Goal: Task Accomplishment & Management: Use online tool/utility

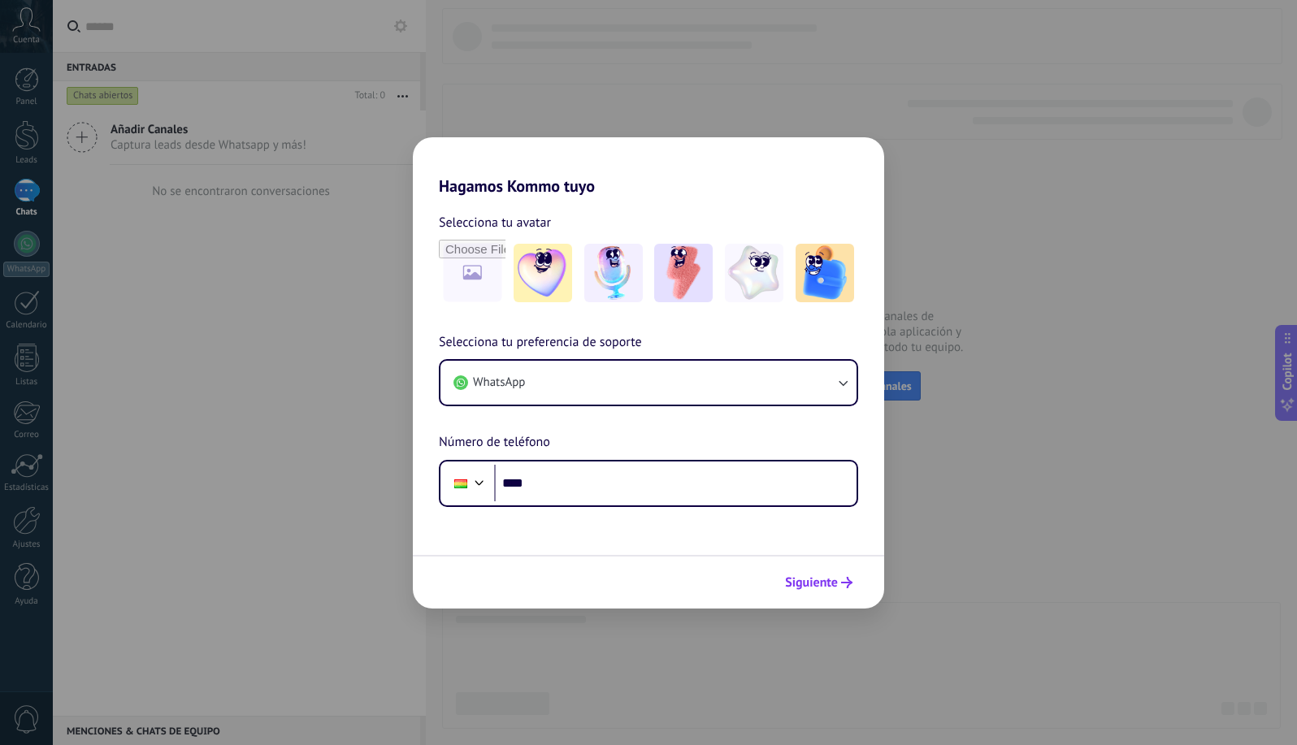
click at [811, 583] on span "Siguiente" at bounding box center [811, 582] width 53 height 11
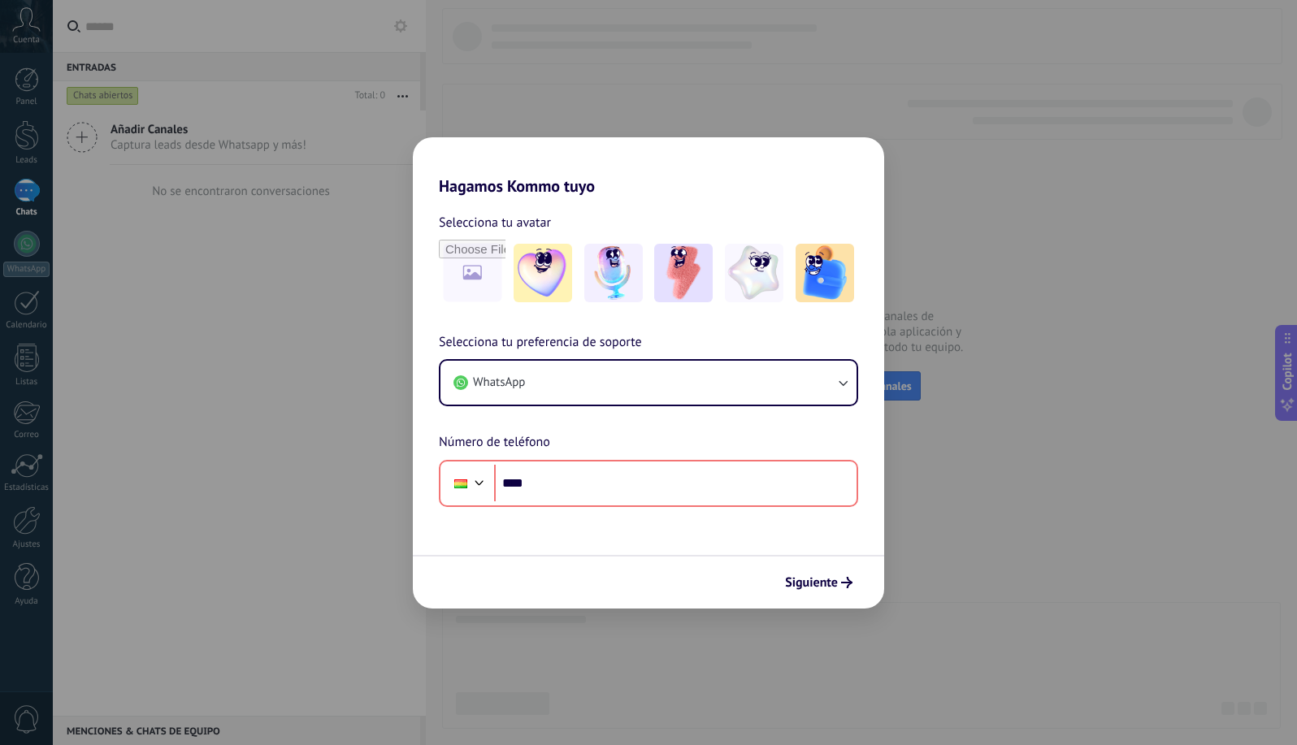
click at [850, 100] on div "Hagamos Kommo tuyo Selecciona tu avatar Selecciona tu preferencia de soporte Wh…" at bounding box center [648, 372] width 1297 height 745
click at [956, 314] on div "Hagamos Kommo tuyo Selecciona tu avatar Selecciona tu preferencia de soporte Wh…" at bounding box center [648, 372] width 1297 height 745
click at [788, 396] on div "Selecciona tu preferencia de soporte WhatsApp Número de teléfono Phone ****" at bounding box center [648, 419] width 471 height 175
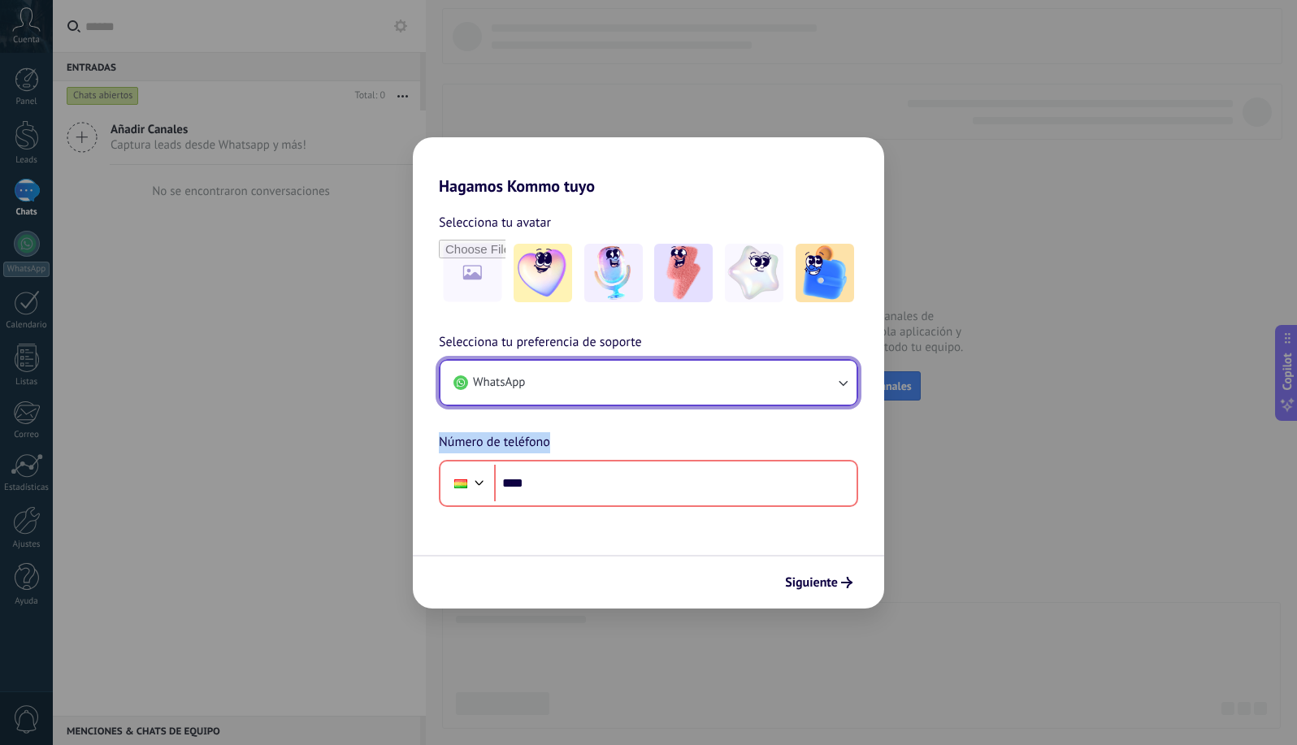
click at [790, 392] on button "WhatsApp" at bounding box center [648, 383] width 416 height 44
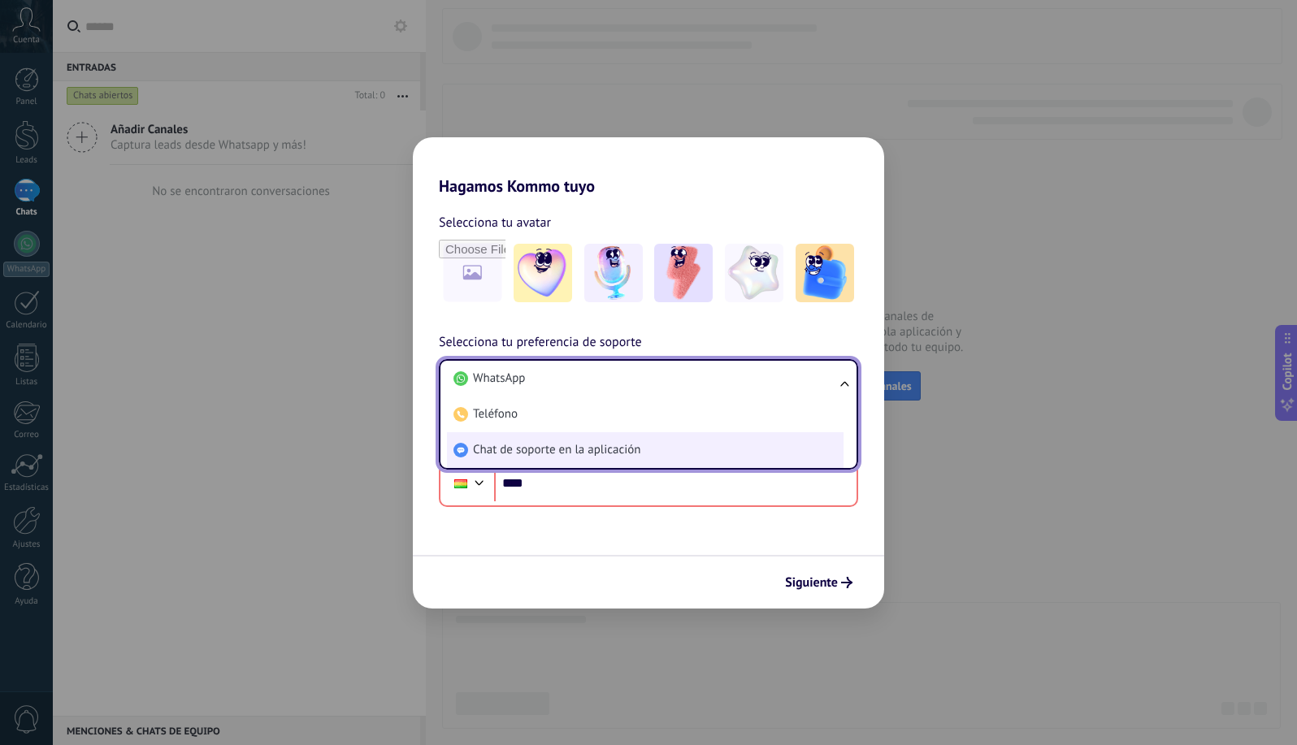
click at [670, 455] on li "Chat de soporte en la aplicación" at bounding box center [645, 450] width 397 height 36
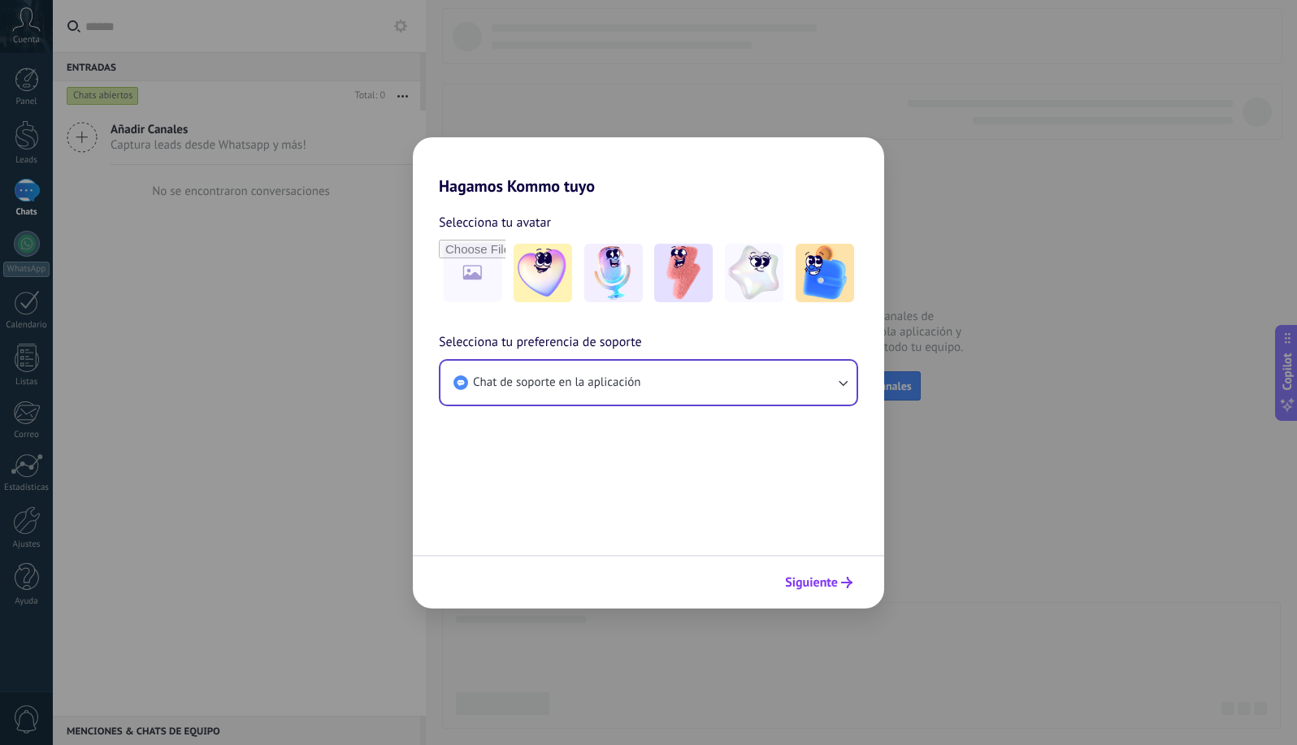
click at [823, 591] on button "Siguiente" at bounding box center [819, 583] width 82 height 28
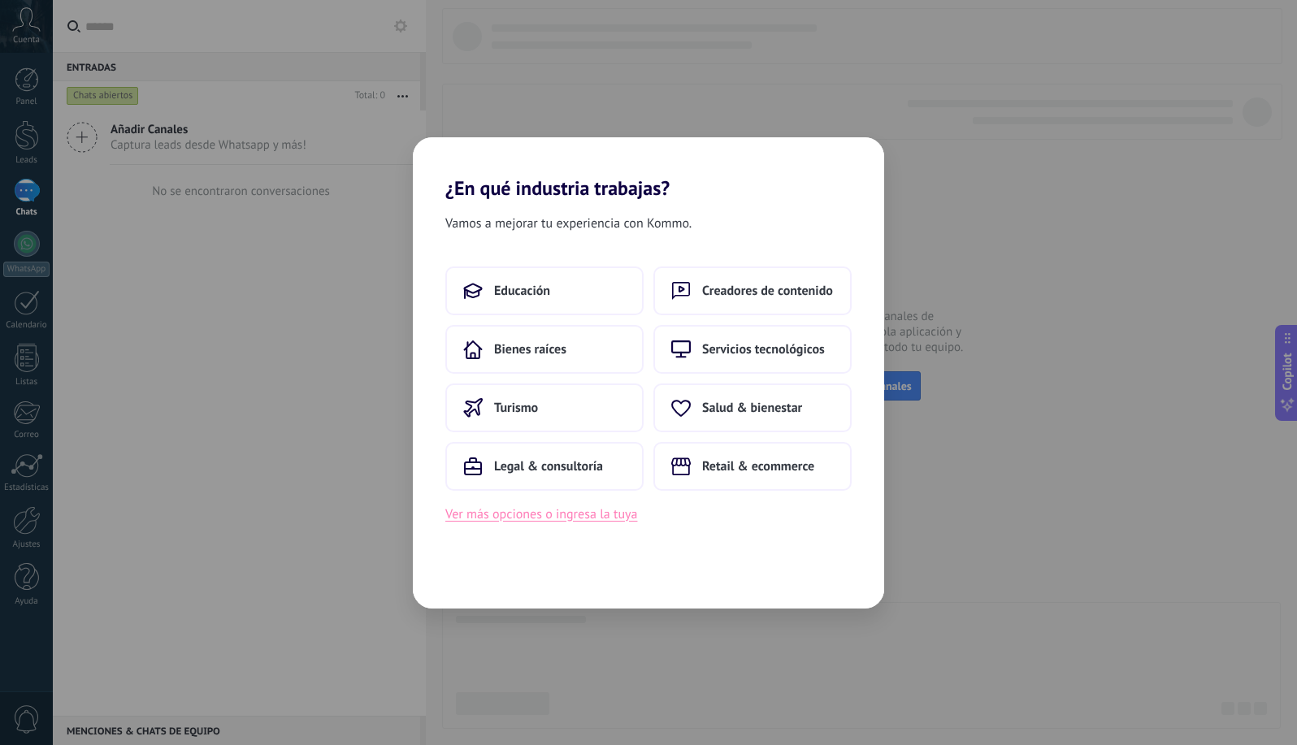
click at [594, 514] on button "Ver más opciones o ingresa la tuya" at bounding box center [541, 514] width 192 height 21
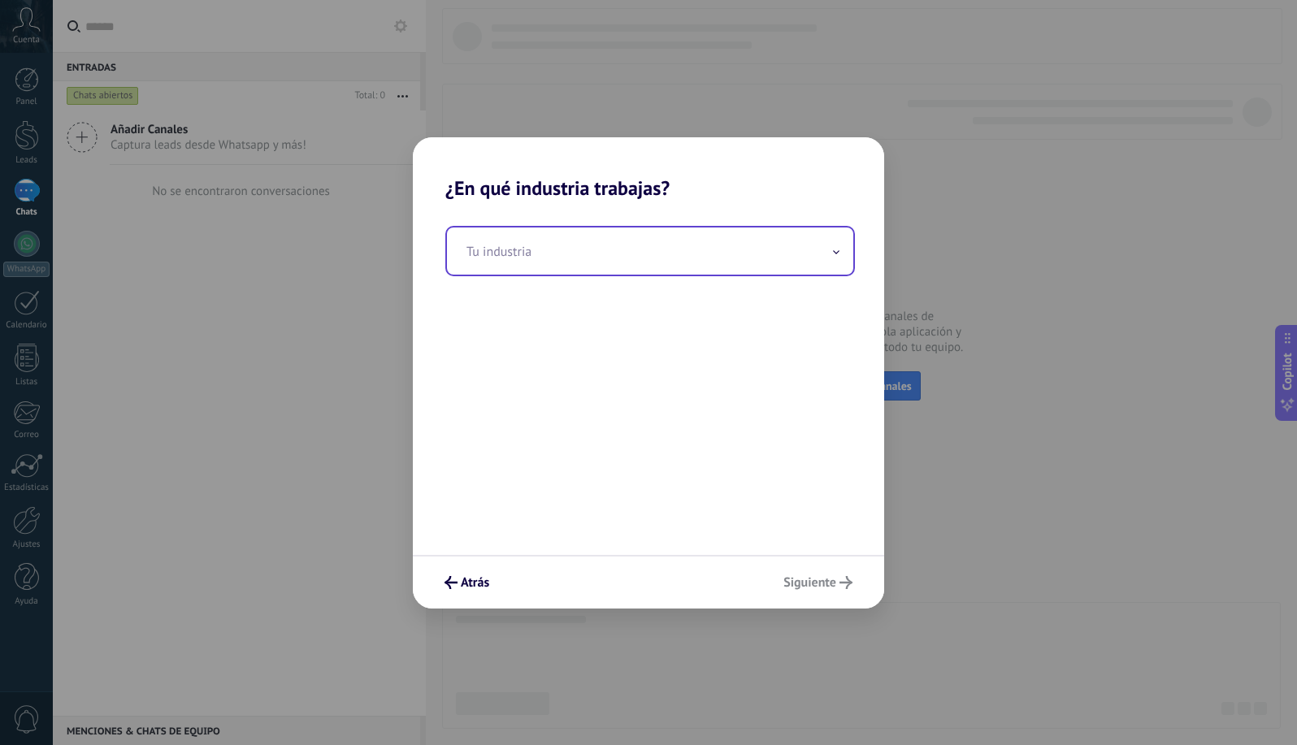
click at [733, 256] on input "text" at bounding box center [650, 251] width 406 height 47
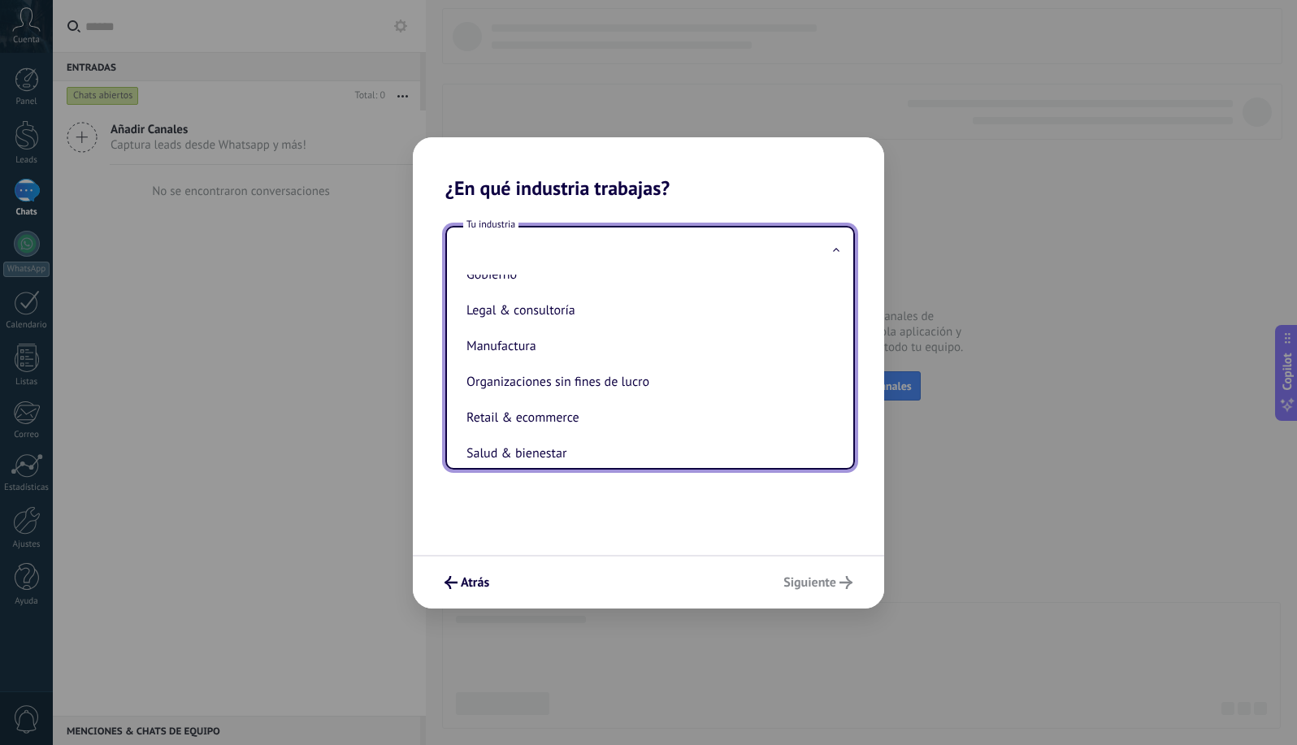
scroll to position [202, 0]
click at [622, 374] on li "Organizaciones sin fines de lucro" at bounding box center [647, 380] width 374 height 36
type input "**********"
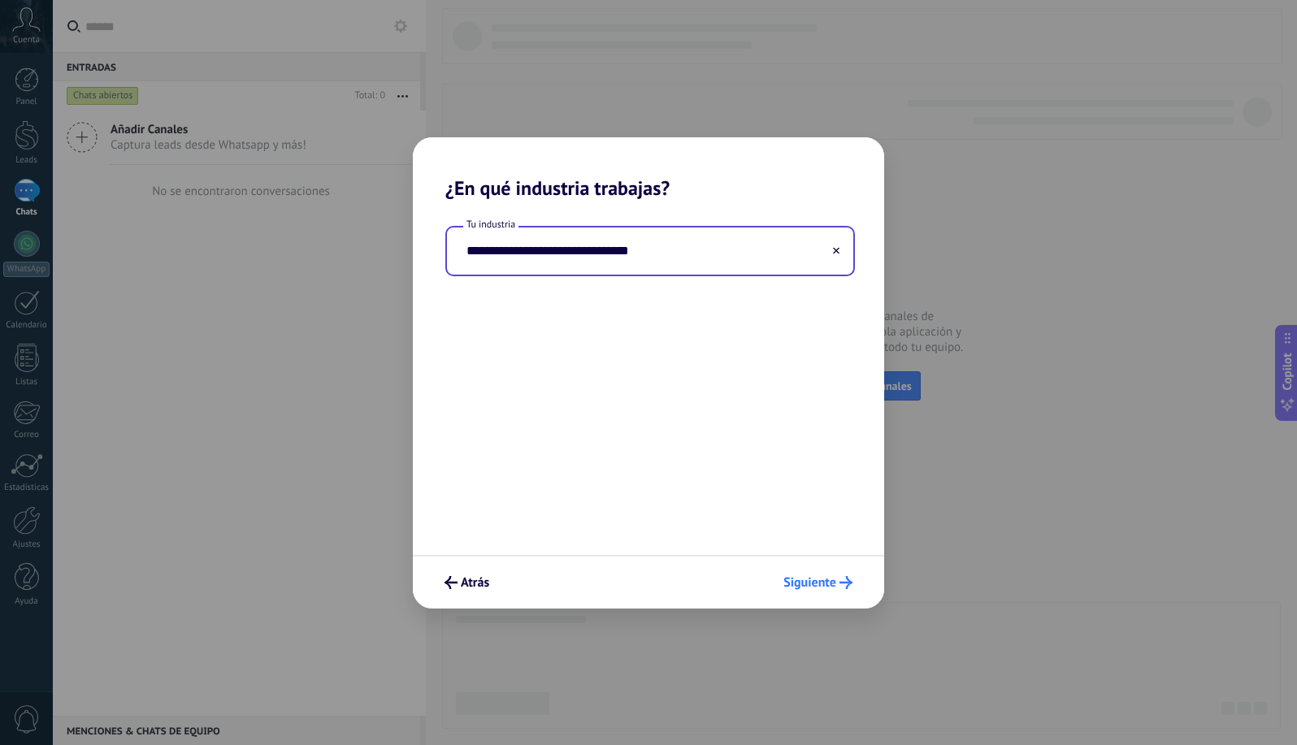
click at [805, 577] on span "Siguiente" at bounding box center [809, 582] width 53 height 11
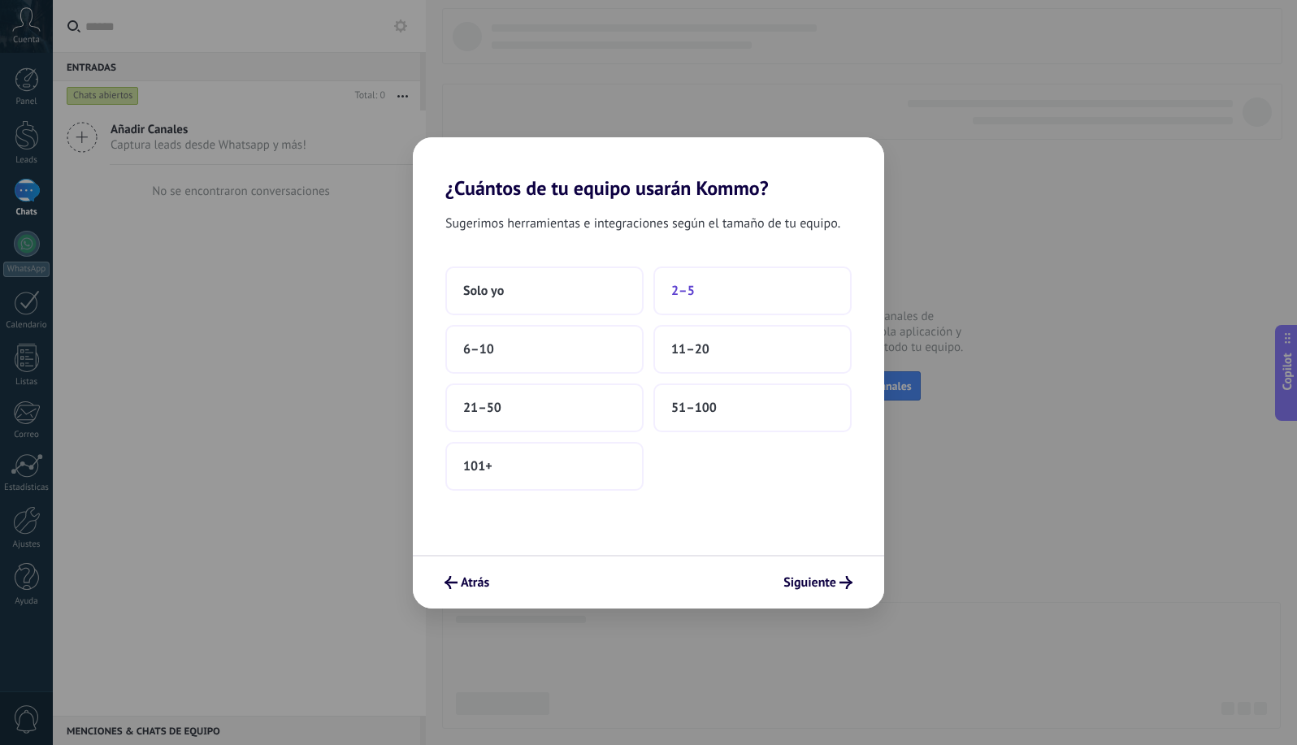
click at [723, 284] on button "2–5" at bounding box center [752, 291] width 198 height 49
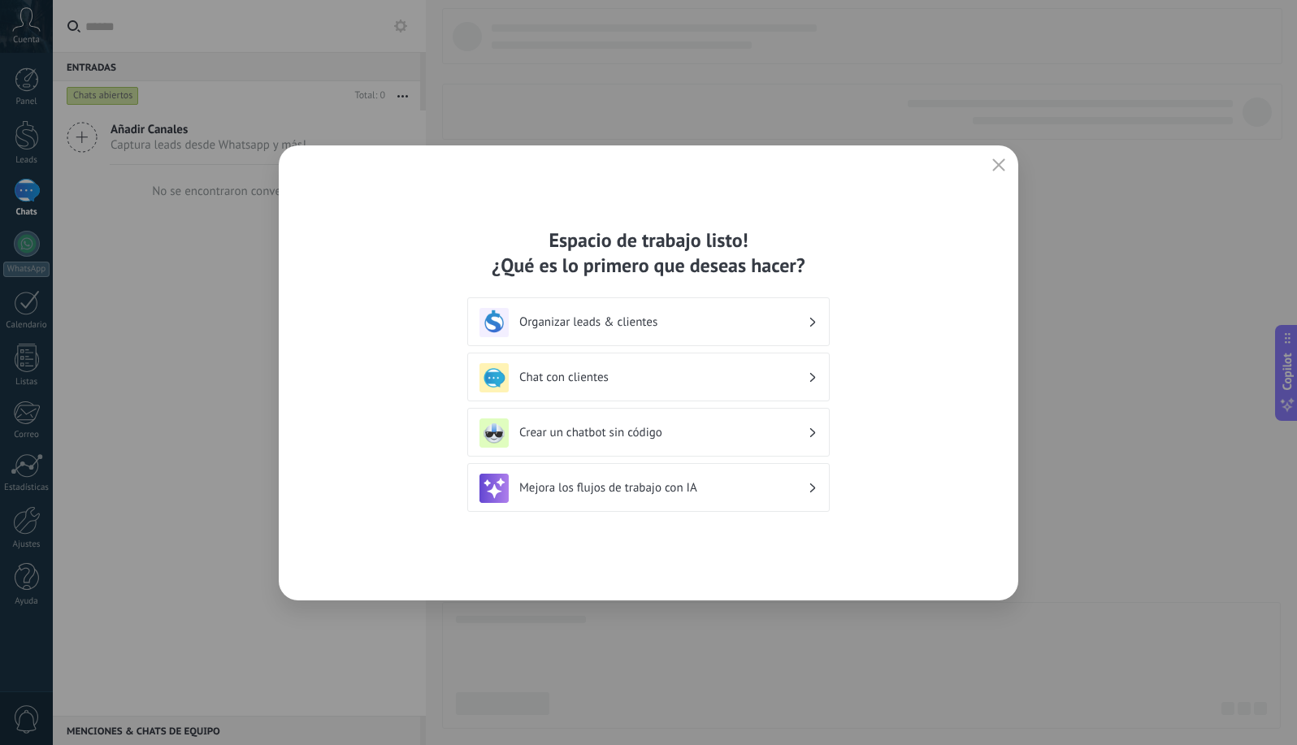
click at [715, 494] on h3 "Mejora los flujos de trabajo con IA" at bounding box center [663, 487] width 288 height 15
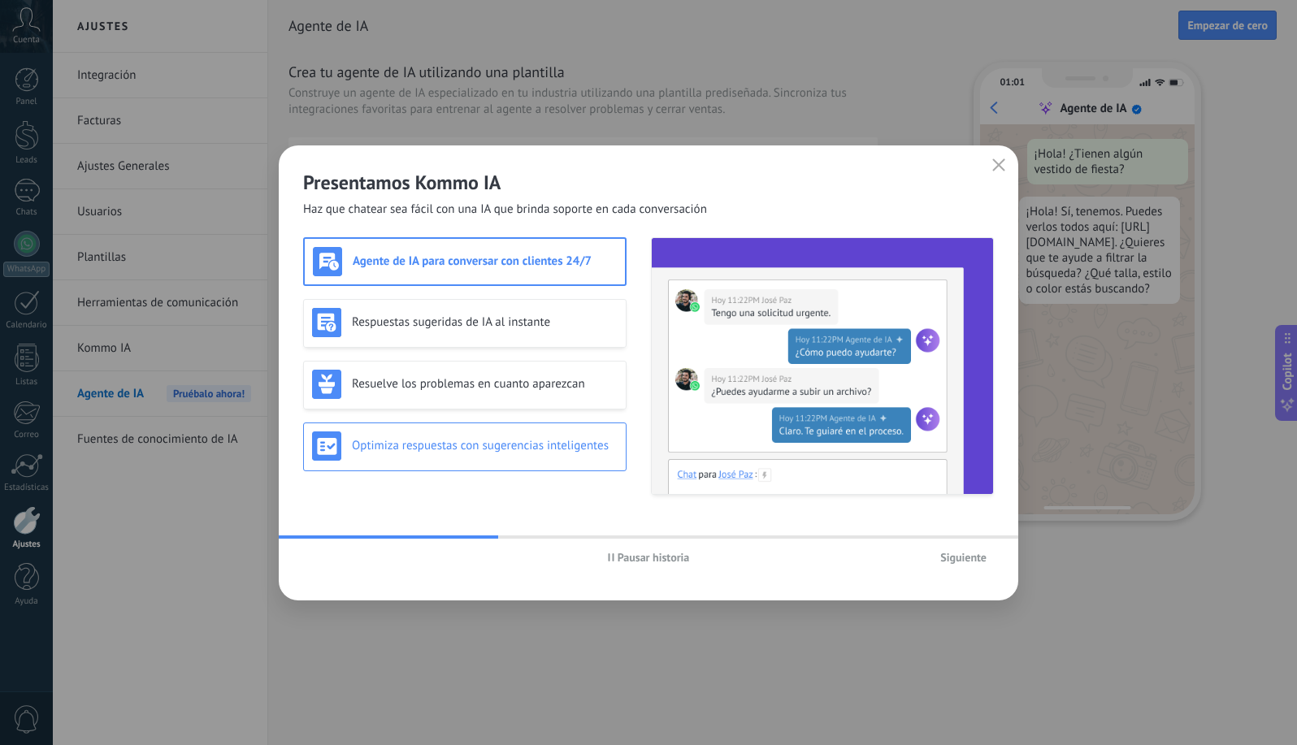
click at [549, 436] on div "Optimiza respuestas con sugerencias inteligentes" at bounding box center [465, 445] width 306 height 29
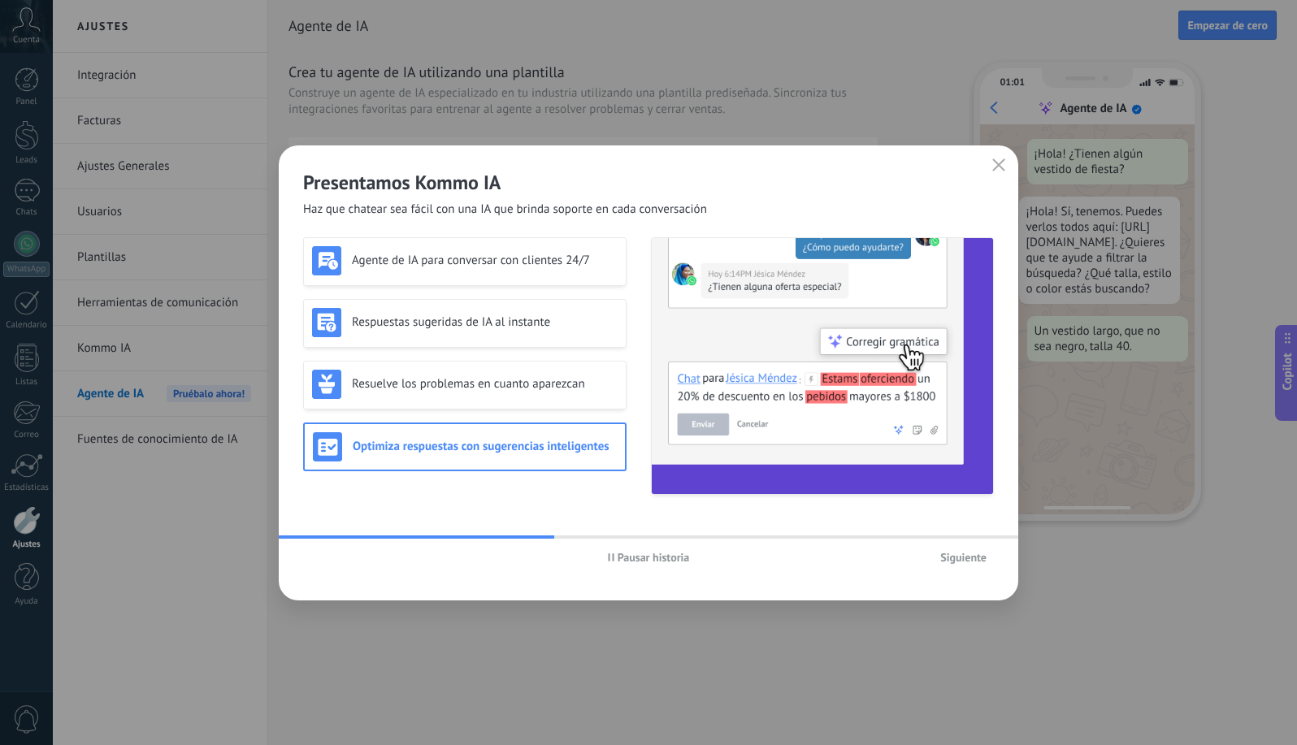
click at [967, 554] on span "Siguiente" at bounding box center [963, 557] width 46 height 11
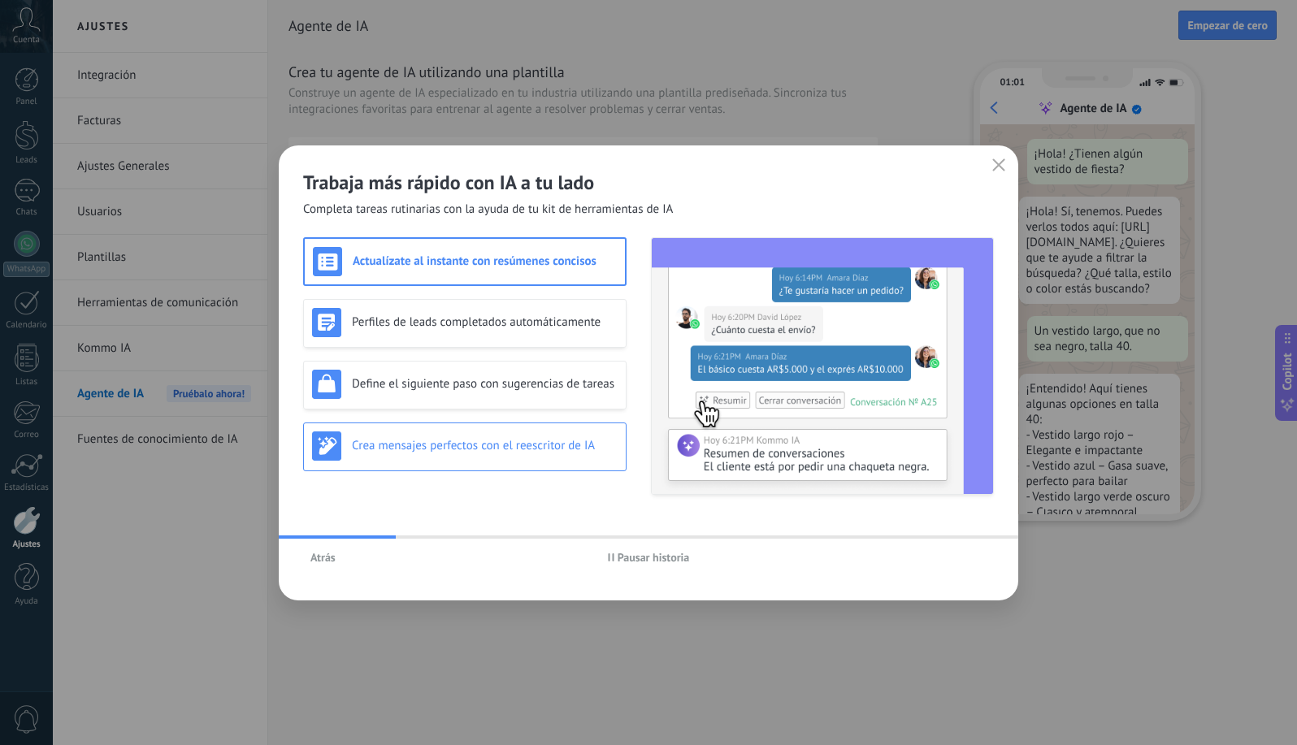
scroll to position [49, 0]
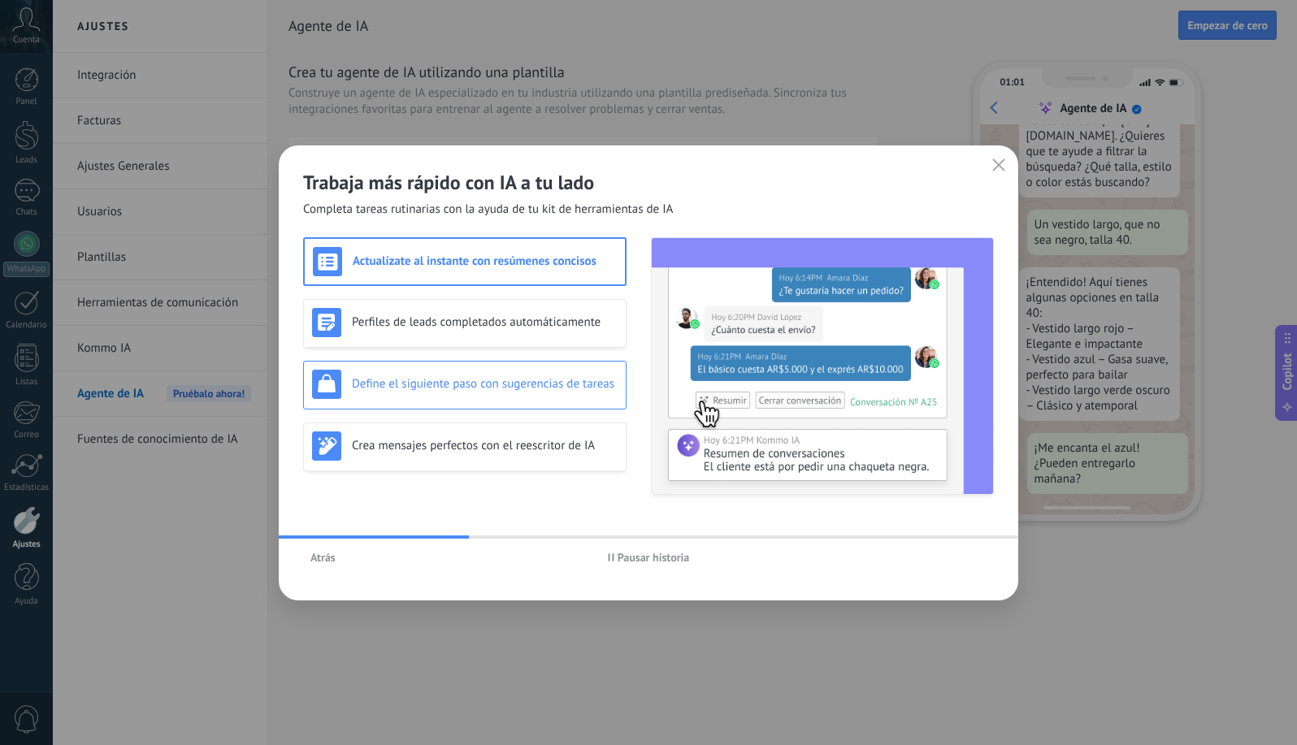
click at [558, 375] on div "Define el siguiente paso con sugerencias de tareas" at bounding box center [465, 384] width 306 height 29
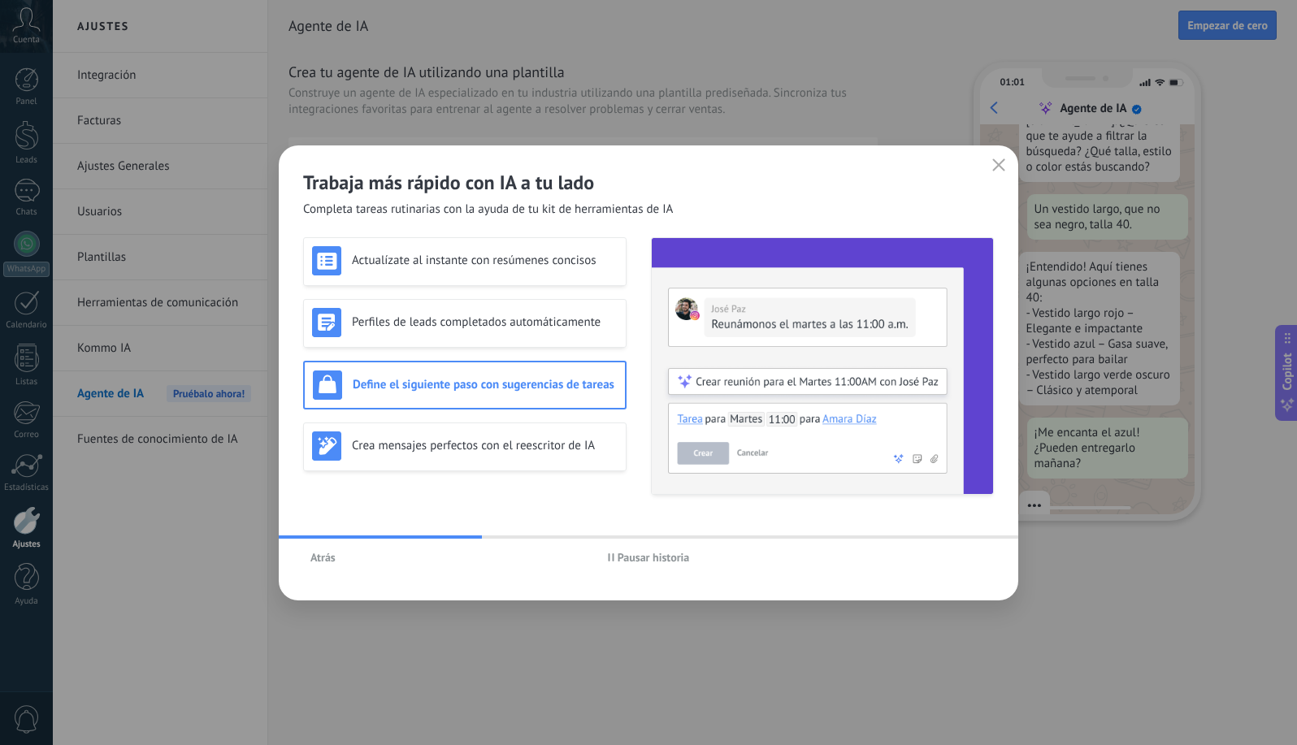
scroll to position [164, 0]
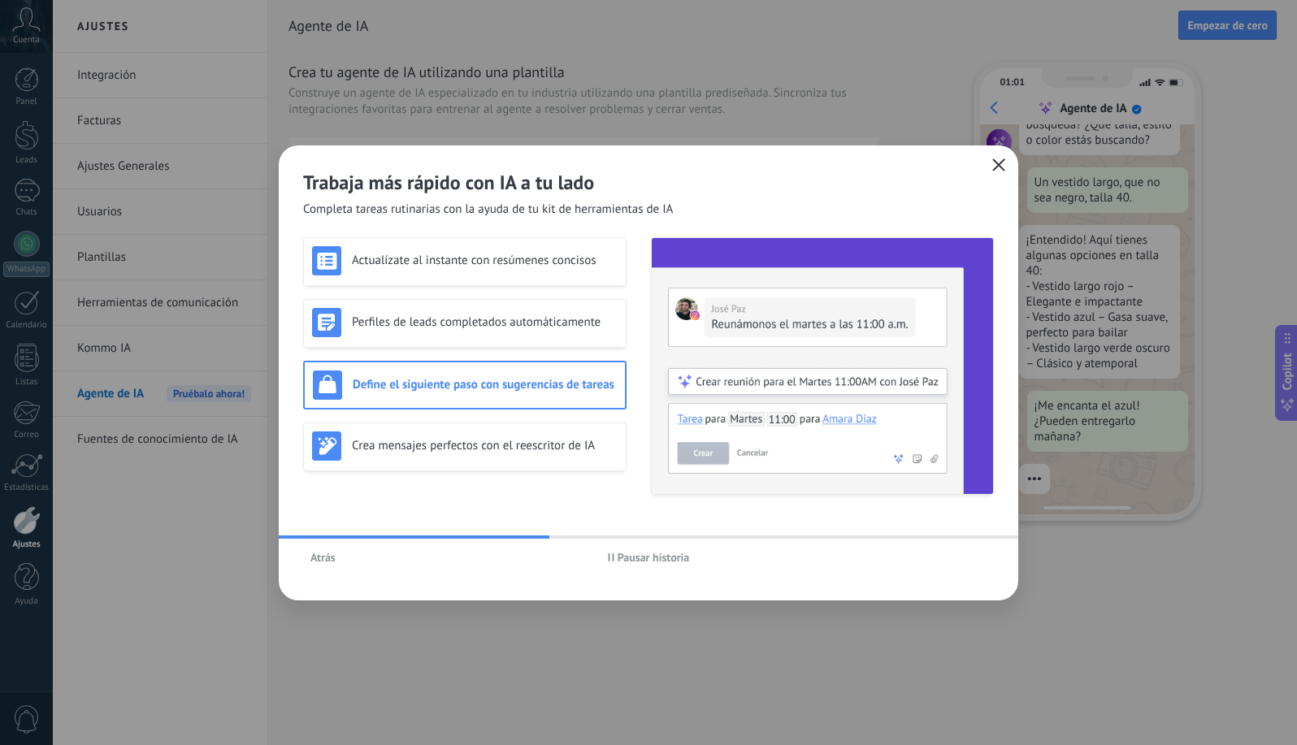
click at [996, 163] on use "button" at bounding box center [999, 164] width 12 height 12
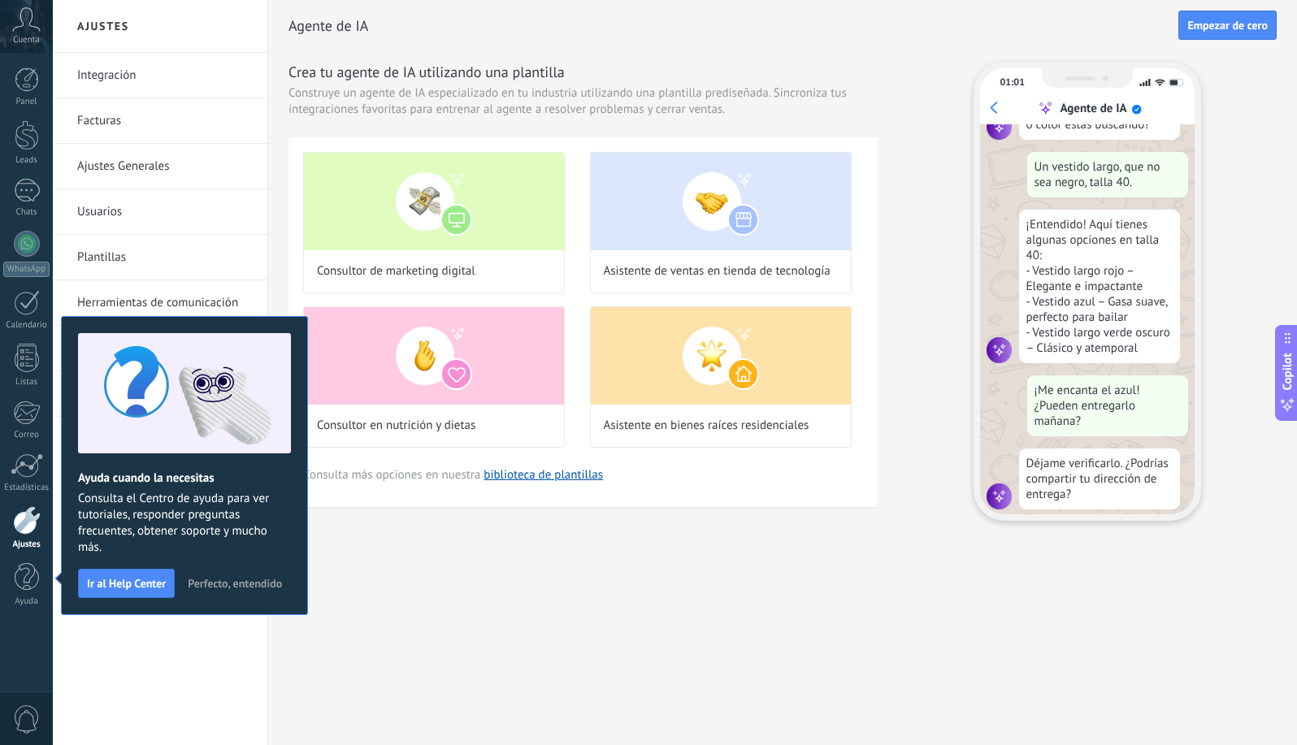
scroll to position [195, 0]
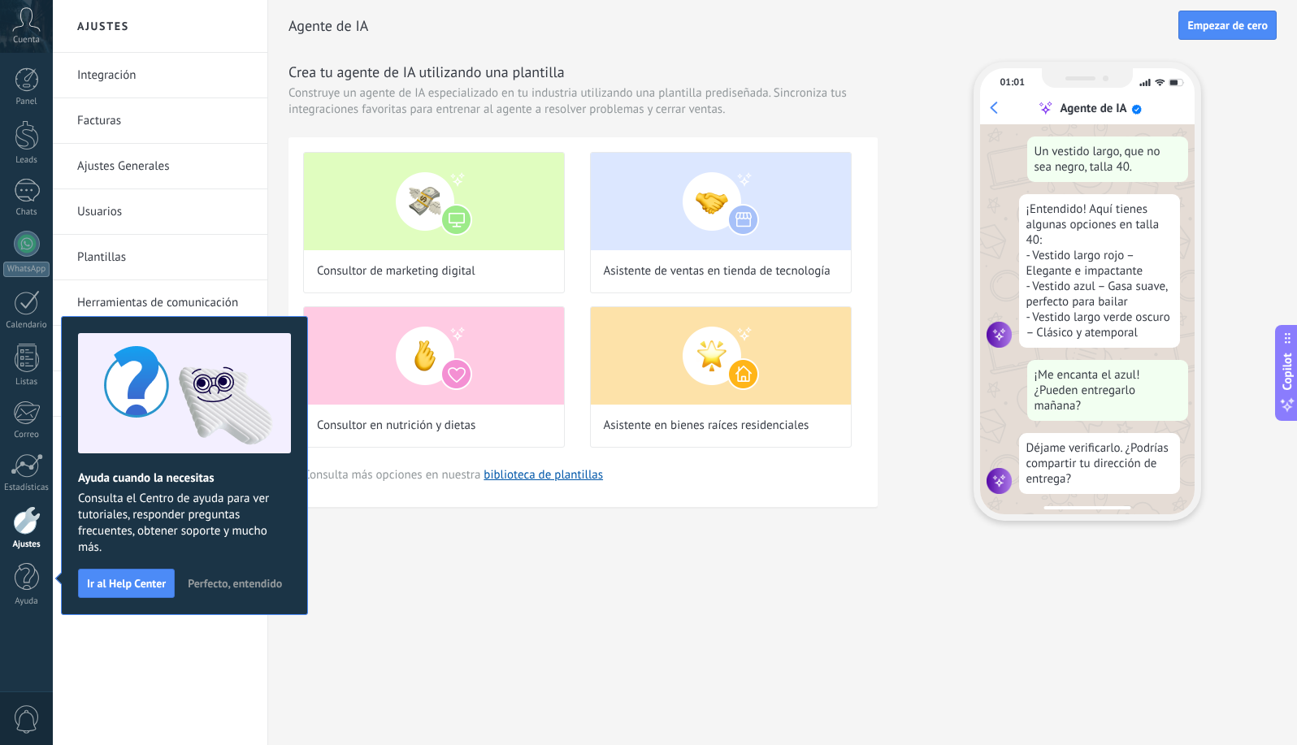
click at [261, 588] on span "Perfecto, entendido" at bounding box center [235, 583] width 94 height 11
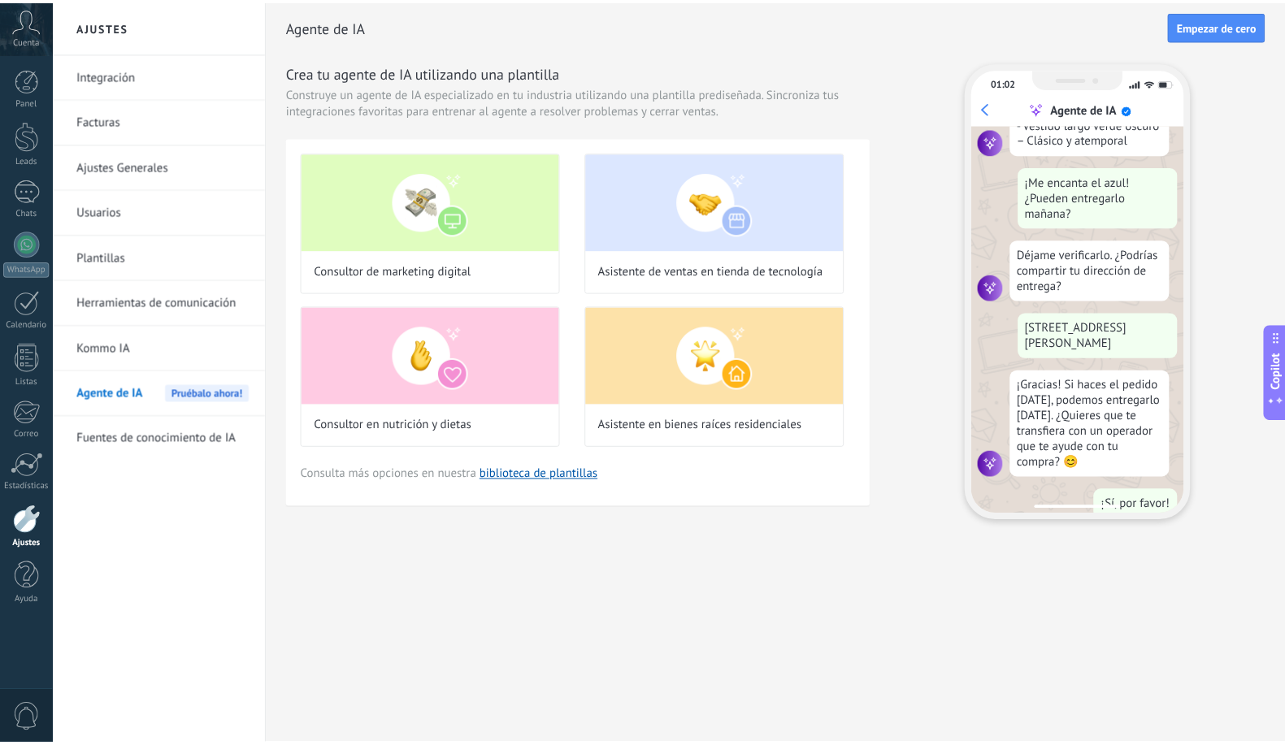
scroll to position [415, 0]
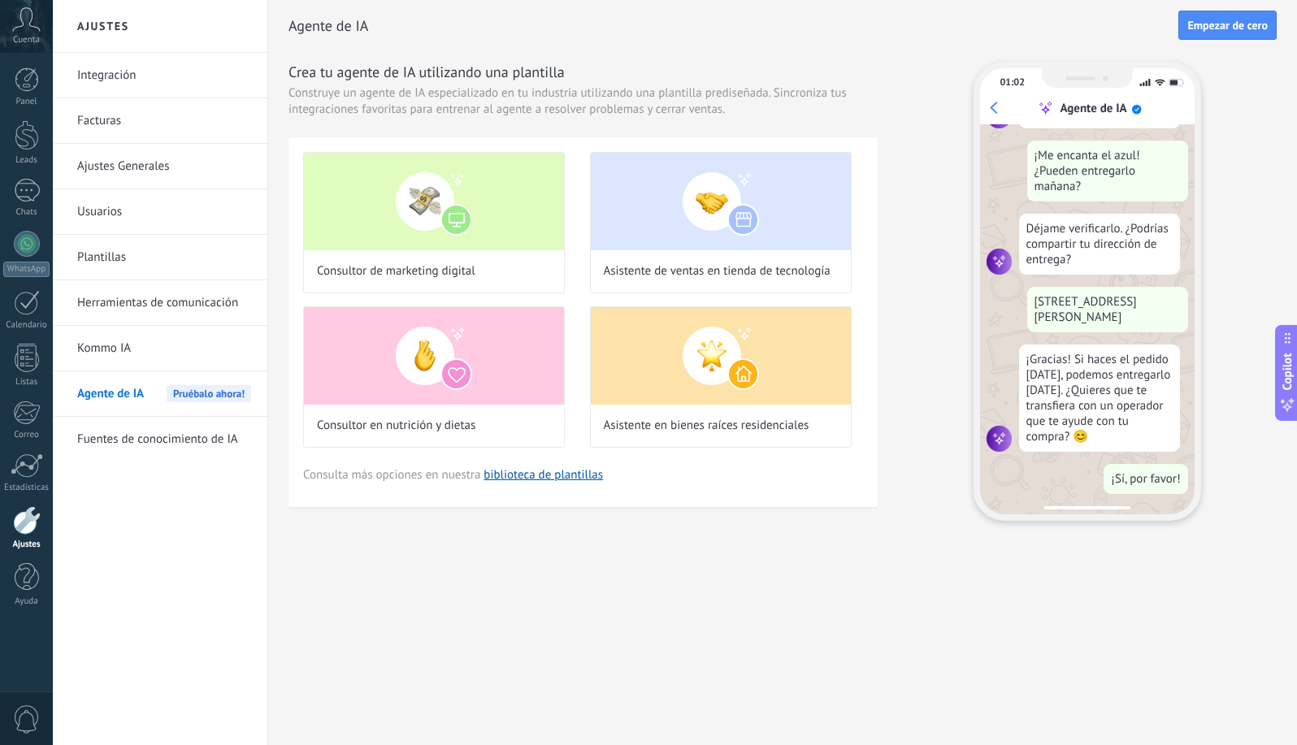
click at [124, 75] on link "Integración" at bounding box center [164, 76] width 174 height 46
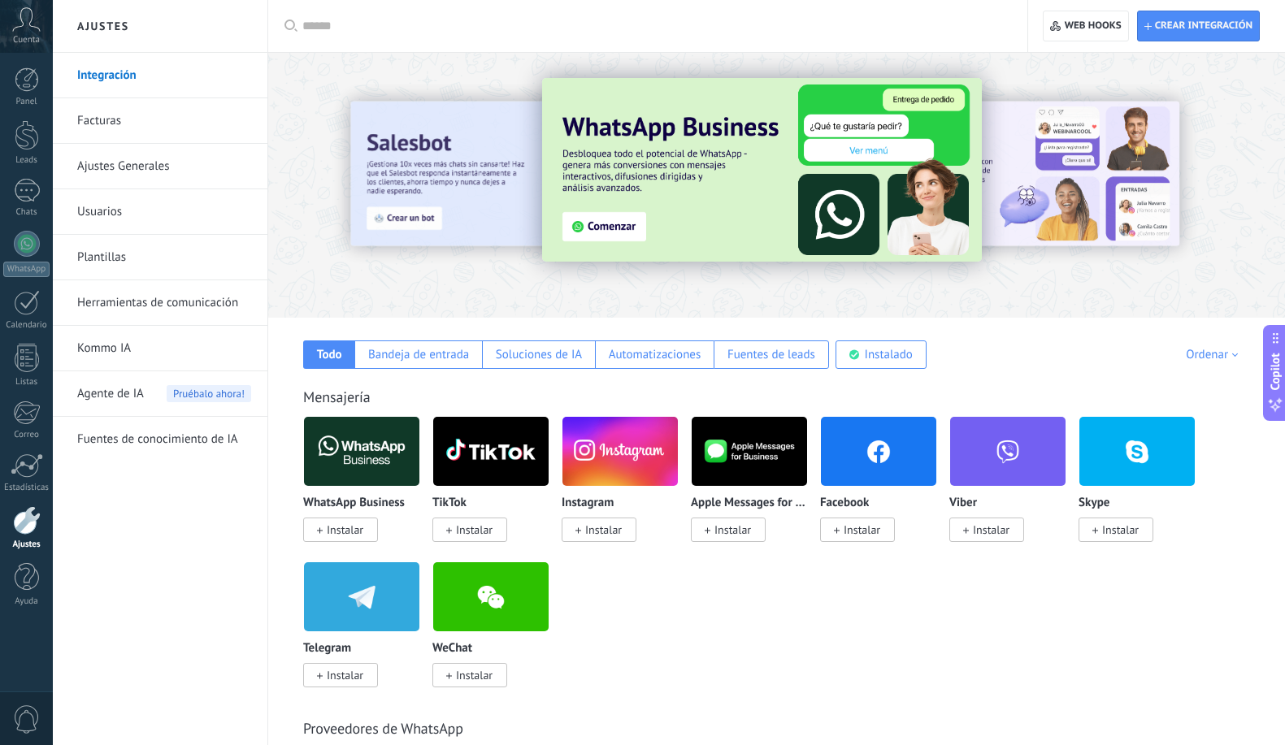
click at [384, 25] on input "text" at bounding box center [653, 26] width 702 height 17
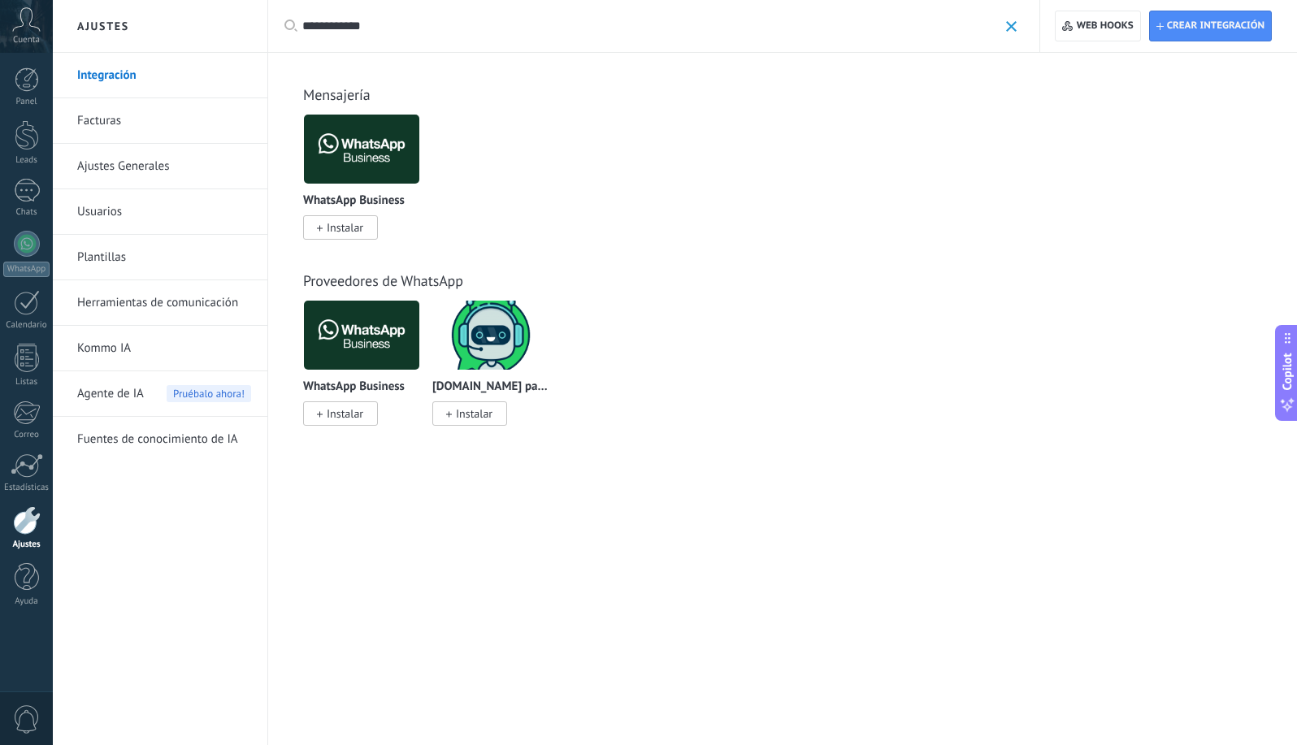
click at [352, 417] on span "Instalar" at bounding box center [345, 413] width 37 height 15
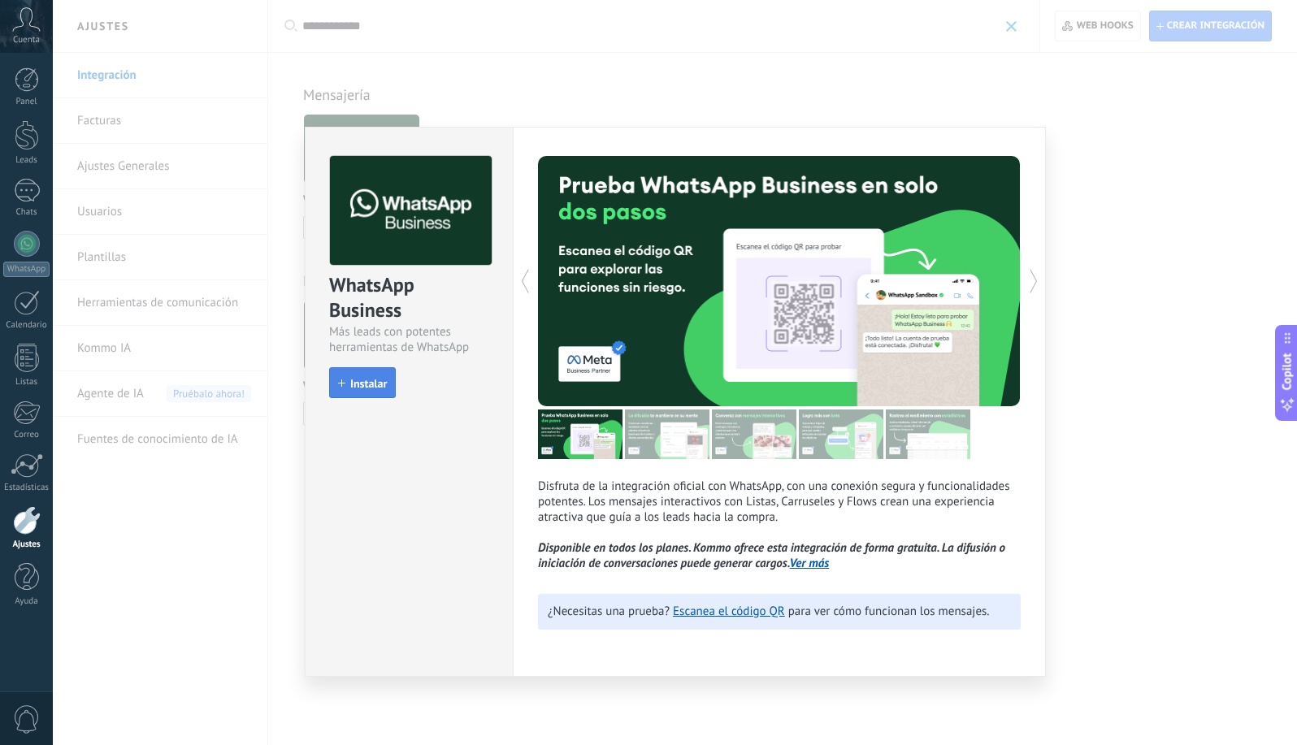
click at [355, 396] on button "Instalar" at bounding box center [362, 382] width 67 height 31
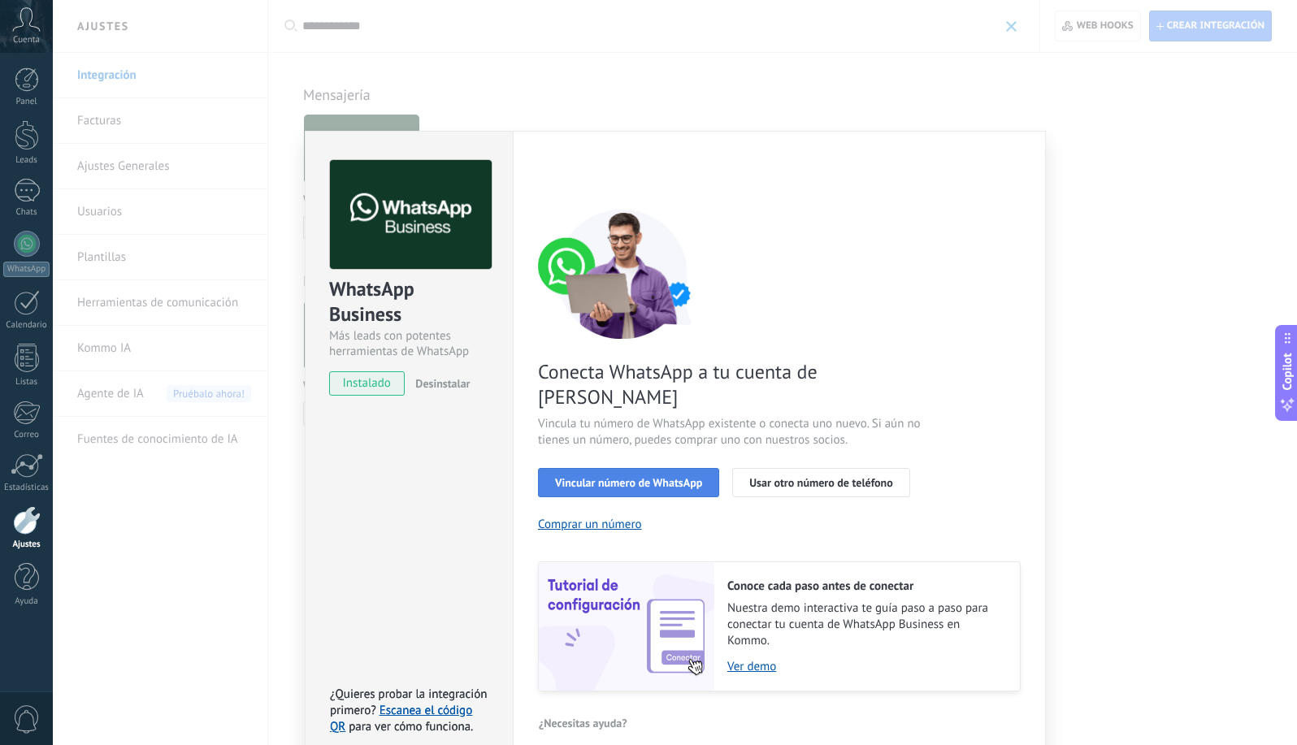
click at [688, 477] on span "Vincular número de WhatsApp" at bounding box center [628, 482] width 147 height 11
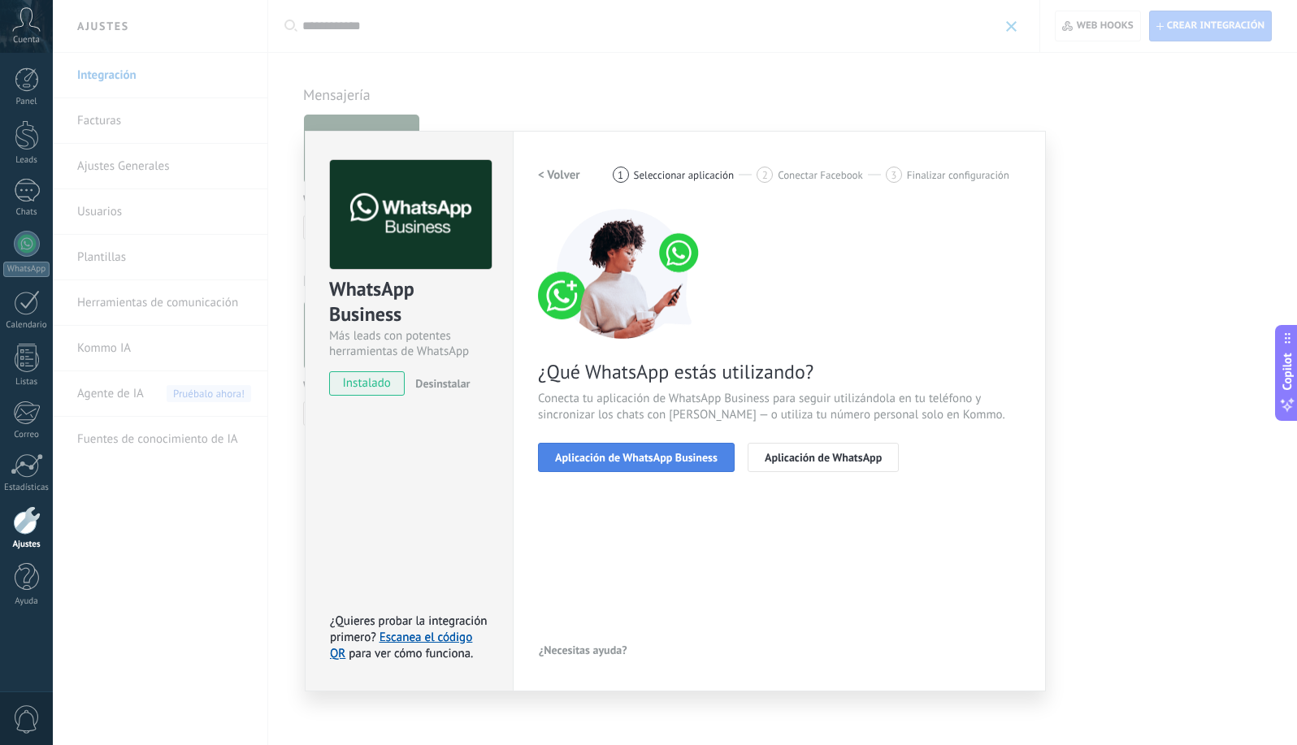
click at [658, 454] on span "Aplicación de WhatsApp Business" at bounding box center [636, 457] width 163 height 11
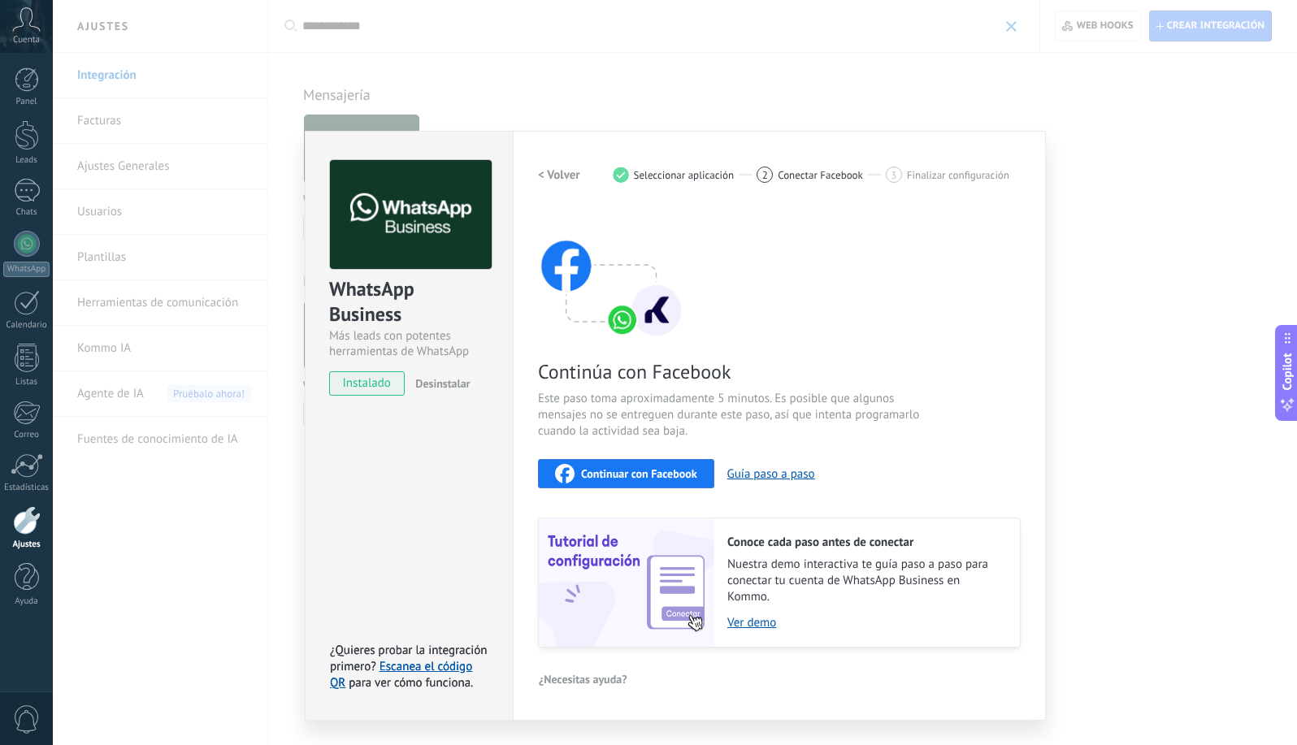
click at [659, 479] on span "Continuar con Facebook" at bounding box center [639, 473] width 116 height 11
click at [558, 165] on button "< Volver" at bounding box center [559, 174] width 42 height 29
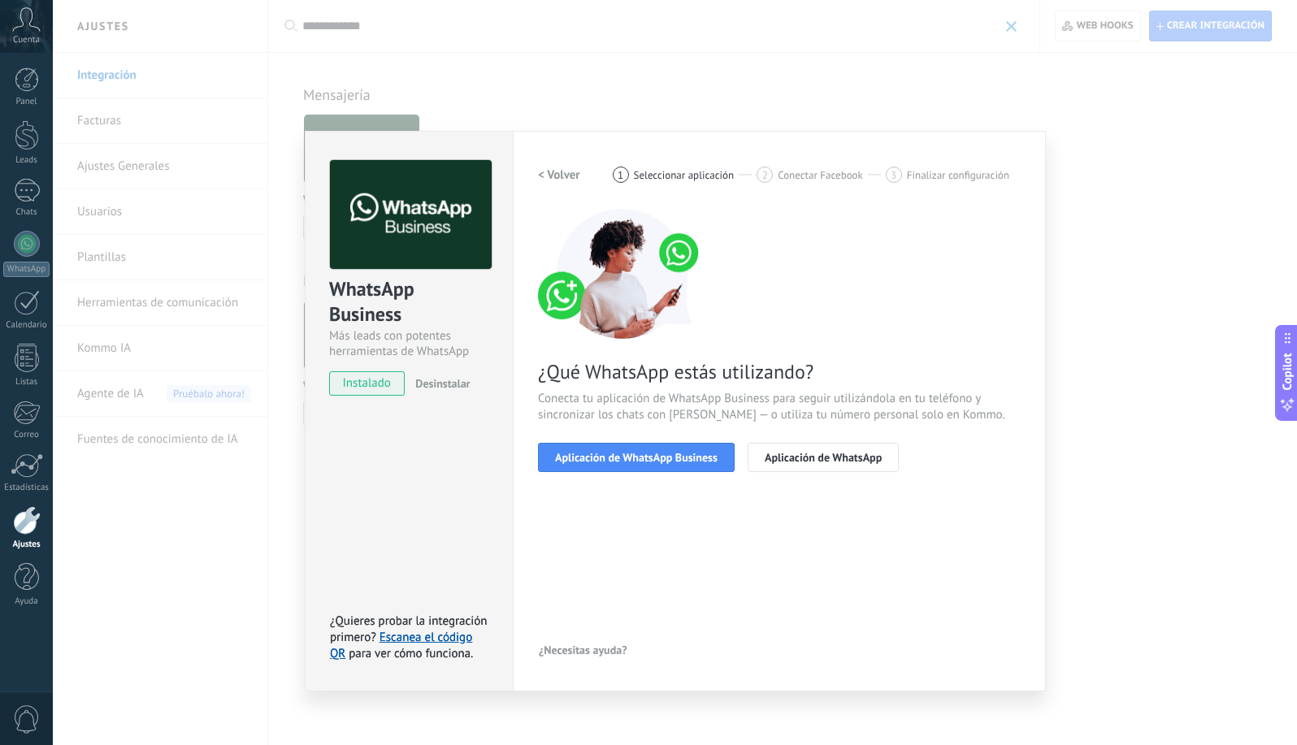
click at [566, 155] on div "Configuraciones Autorizaciones Esta pestaña registra a los usuarios que han con…" at bounding box center [779, 411] width 533 height 561
click at [566, 183] on button "< Volver" at bounding box center [559, 174] width 42 height 29
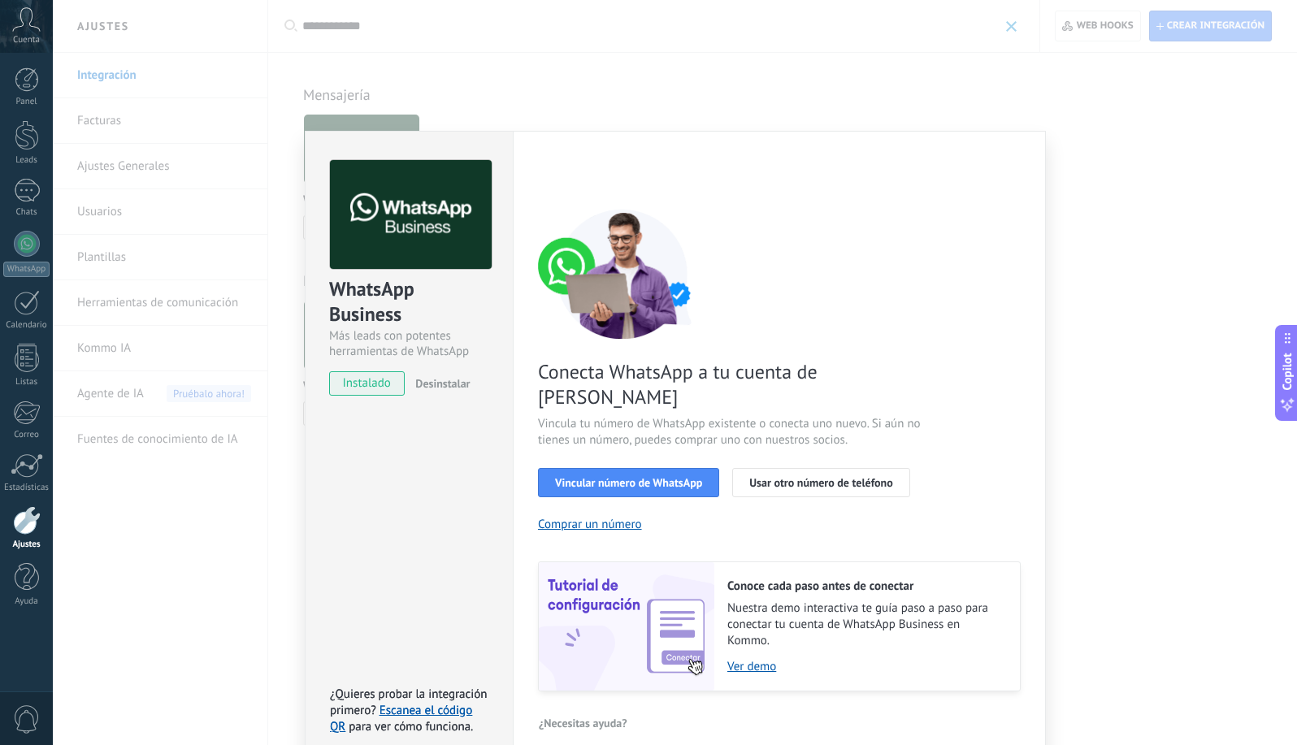
click at [1164, 572] on div "WhatsApp Business Más leads con potentes herramientas de WhatsApp instalado Des…" at bounding box center [675, 372] width 1244 height 745
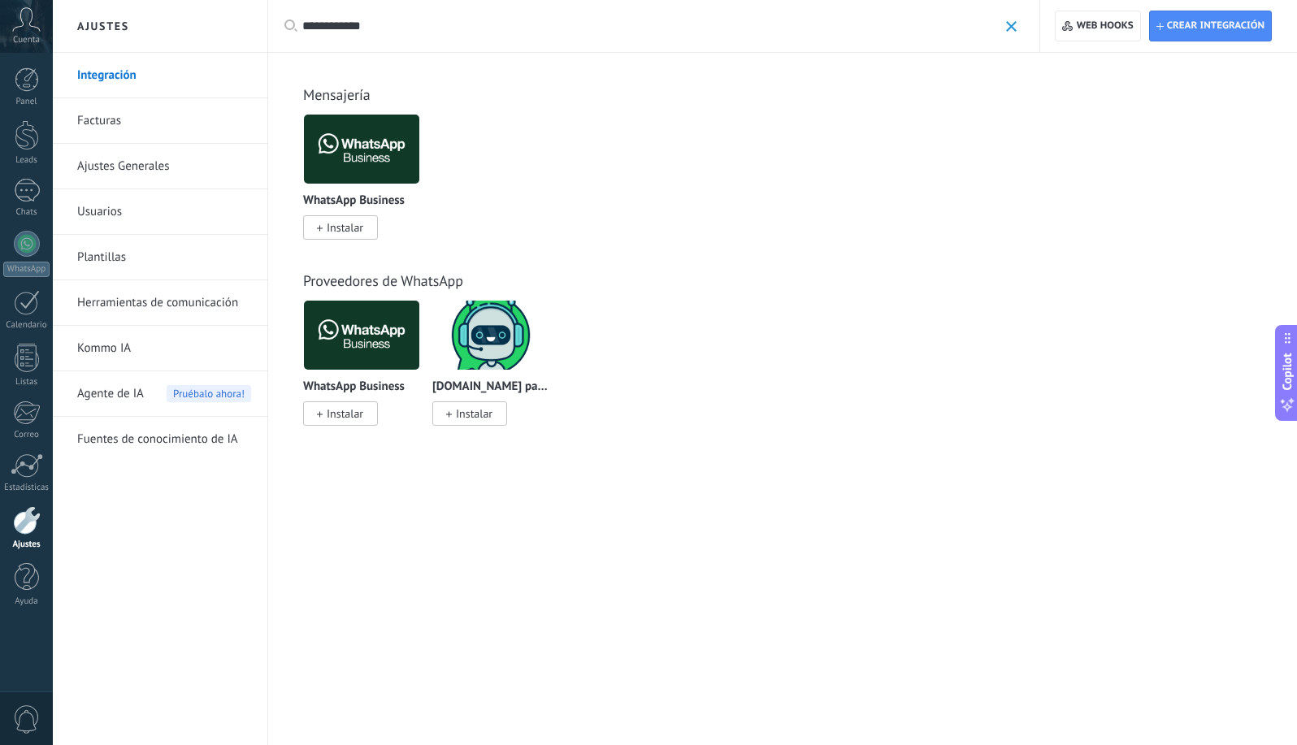
click at [395, 25] on input "**********" at bounding box center [650, 26] width 696 height 17
type input "**********"
click at [108, 74] on link "Integración" at bounding box center [164, 76] width 174 height 46
click at [24, 246] on div at bounding box center [27, 244] width 26 height 26
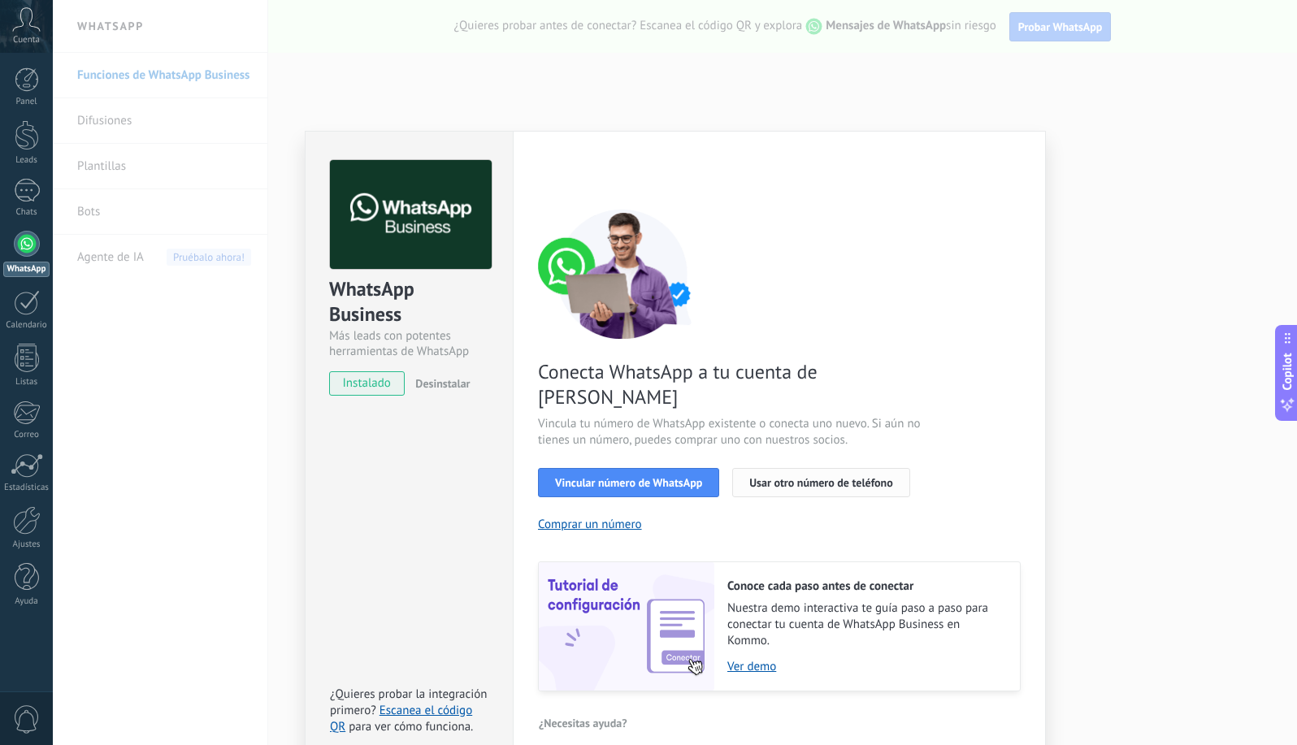
click at [796, 477] on span "Usar otro número de teléfono" at bounding box center [820, 482] width 143 height 11
click at [651, 477] on span "Vincular número de WhatsApp" at bounding box center [628, 482] width 147 height 11
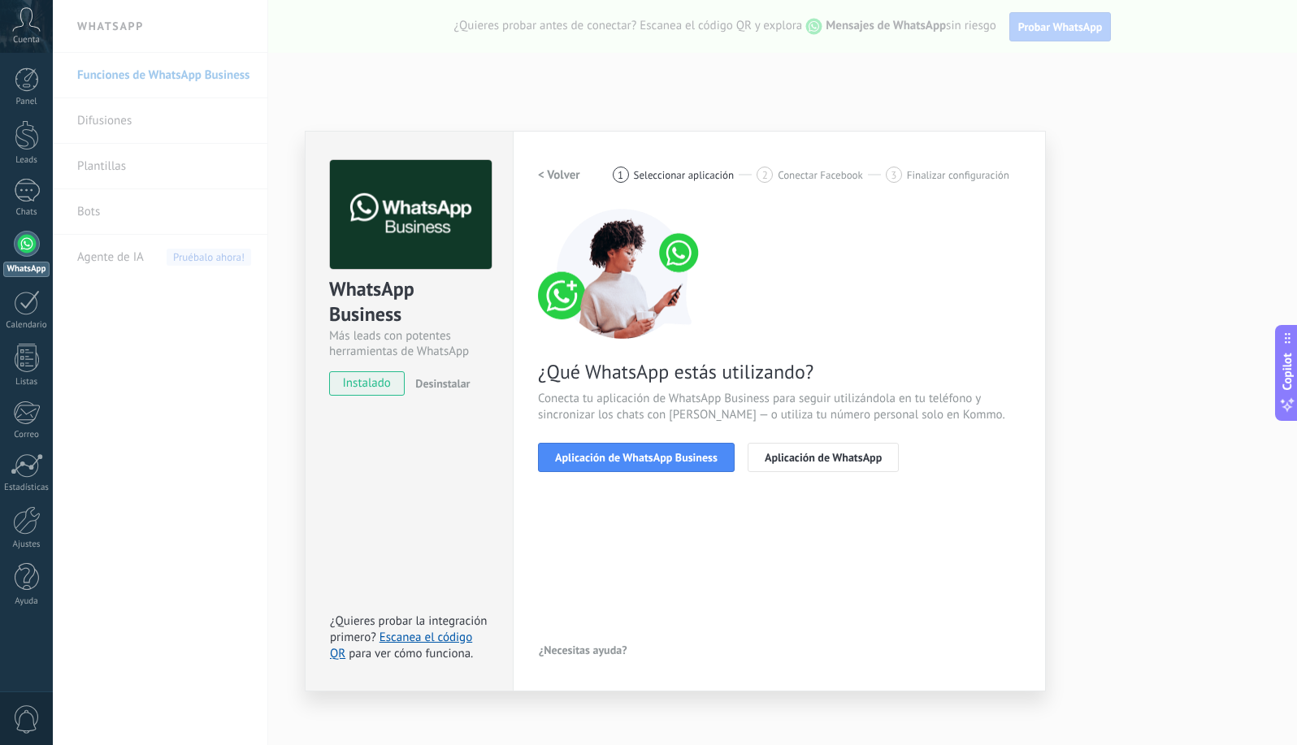
click at [651, 462] on span "Aplicación de WhatsApp Business" at bounding box center [636, 457] width 163 height 11
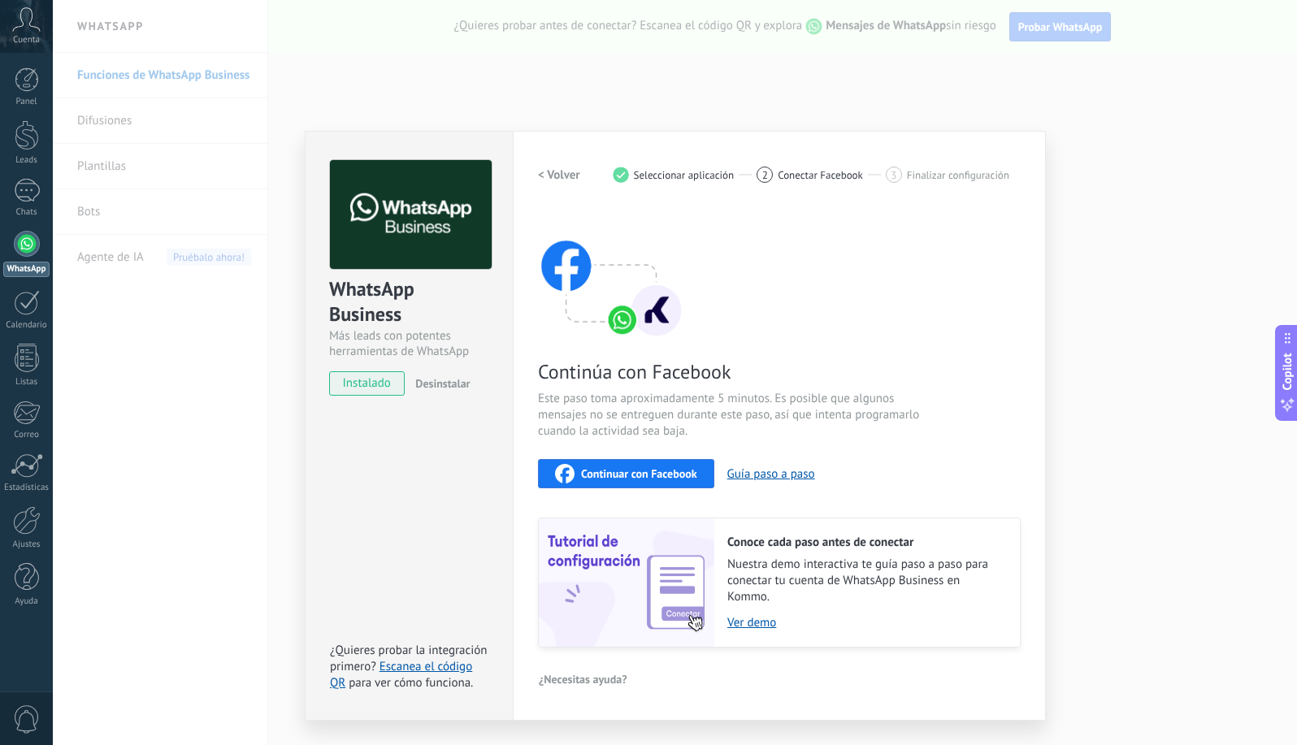
click at [651, 462] on button "Continuar con Facebook" at bounding box center [626, 473] width 176 height 29
click at [1208, 466] on div "WhatsApp Business Más leads con potentes herramientas de WhatsApp instalado Des…" at bounding box center [675, 372] width 1244 height 745
